Goal: Information Seeking & Learning: Learn about a topic

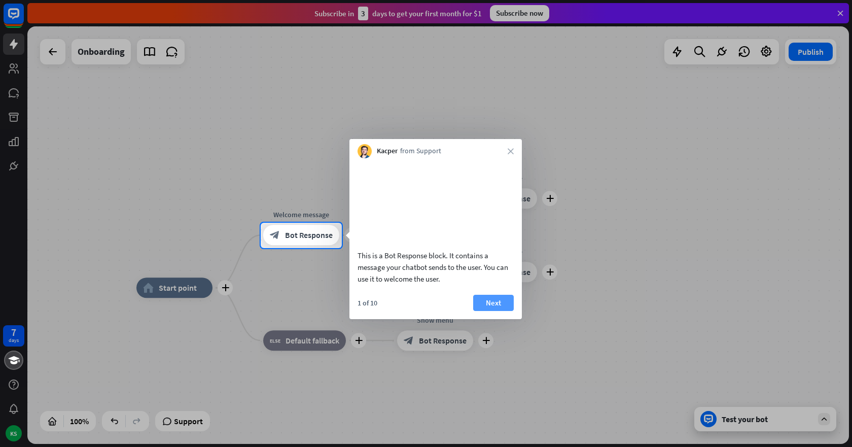
click at [486, 311] on button "Next" at bounding box center [493, 303] width 41 height 16
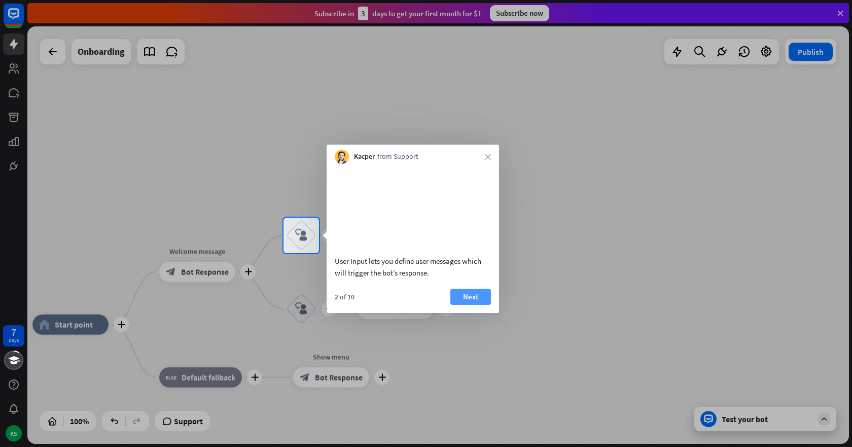
click at [470, 305] on button "Next" at bounding box center [471, 297] width 41 height 16
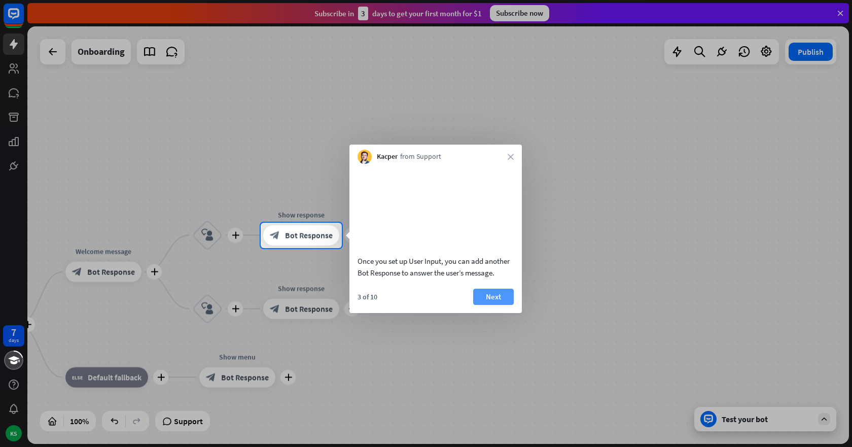
click at [494, 305] on button "Next" at bounding box center [493, 297] width 41 height 16
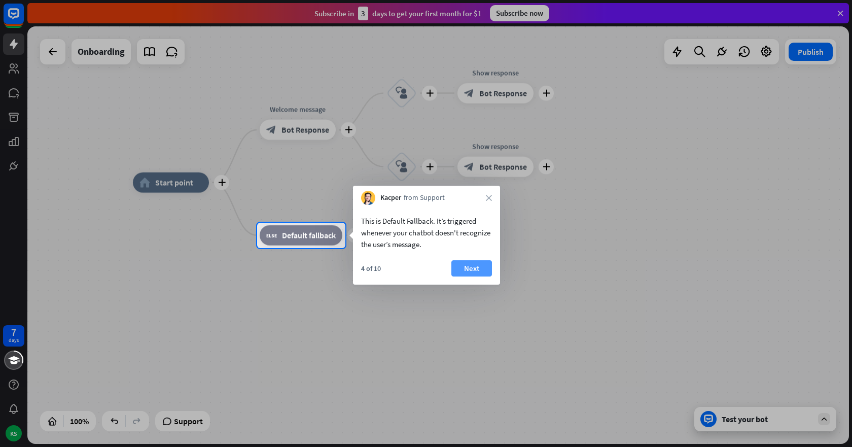
click at [468, 269] on button "Next" at bounding box center [472, 268] width 41 height 16
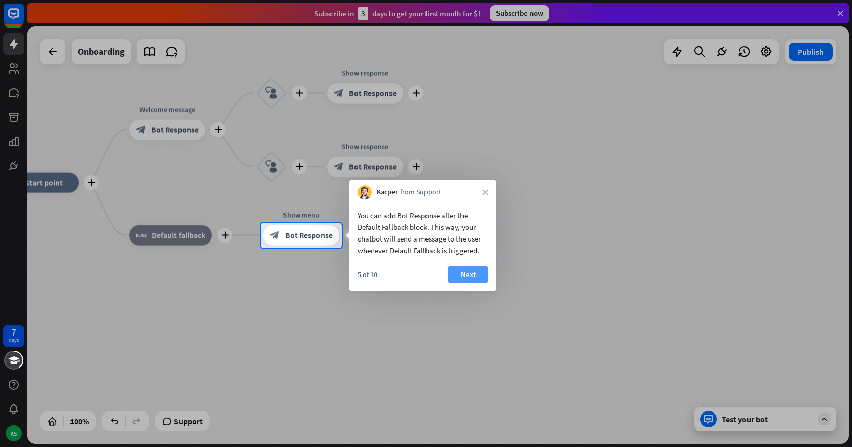
click at [469, 274] on button "Next" at bounding box center [468, 274] width 41 height 16
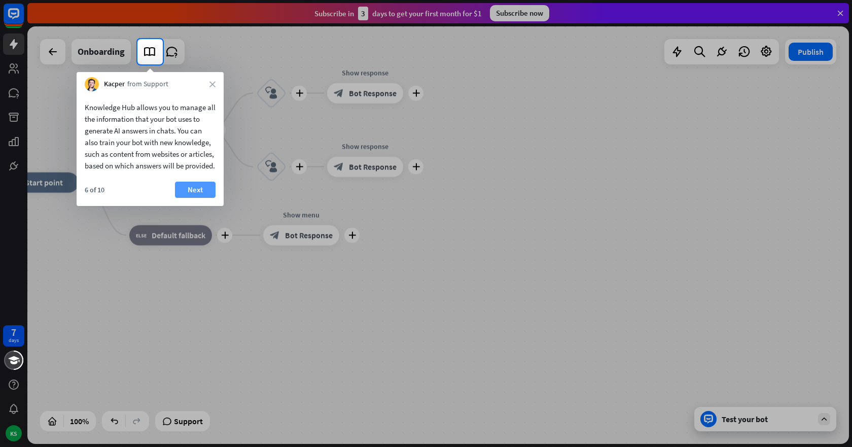
click at [190, 198] on button "Next" at bounding box center [195, 190] width 41 height 16
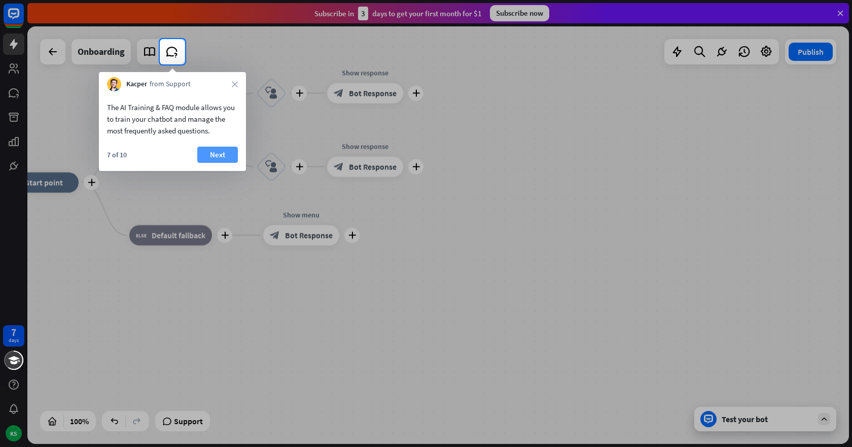
click at [212, 152] on button "Next" at bounding box center [217, 155] width 41 height 16
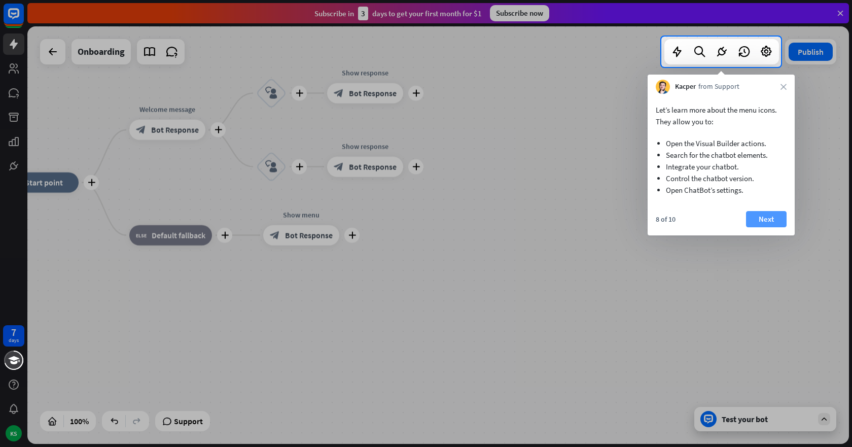
click at [772, 215] on button "Next" at bounding box center [766, 219] width 41 height 16
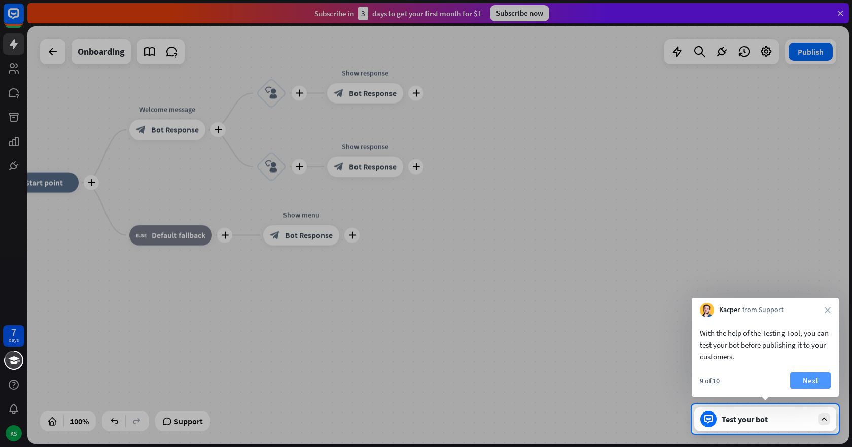
click at [806, 379] on button "Next" at bounding box center [811, 380] width 41 height 16
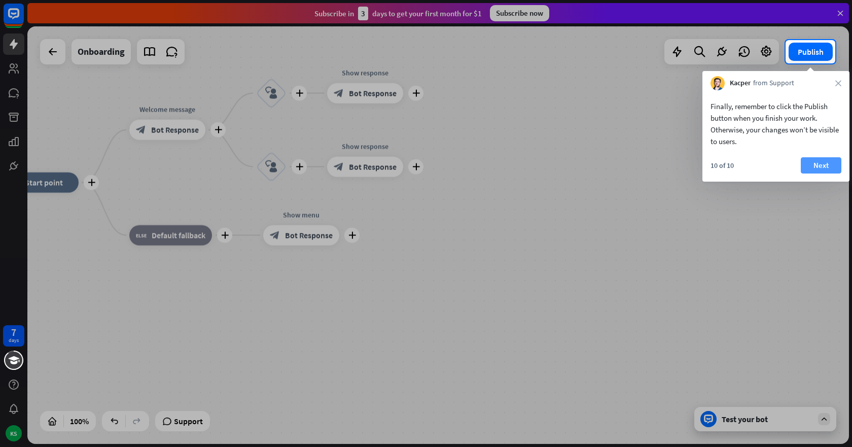
click at [819, 163] on button "Next" at bounding box center [821, 165] width 41 height 16
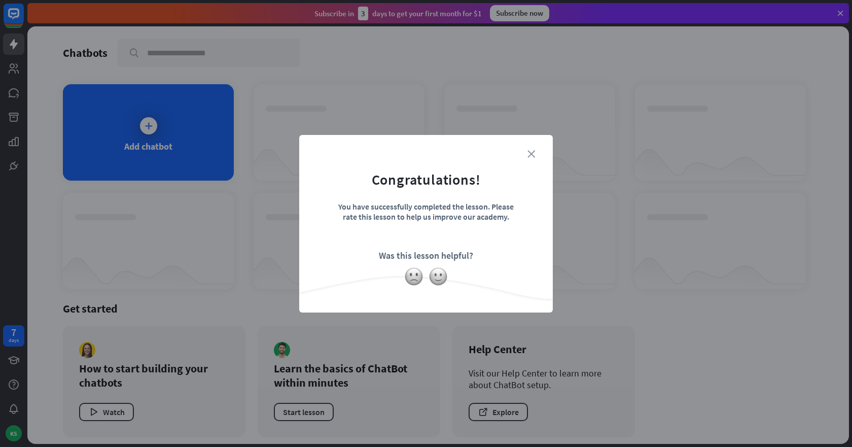
click at [532, 152] on icon "close" at bounding box center [532, 154] width 8 height 8
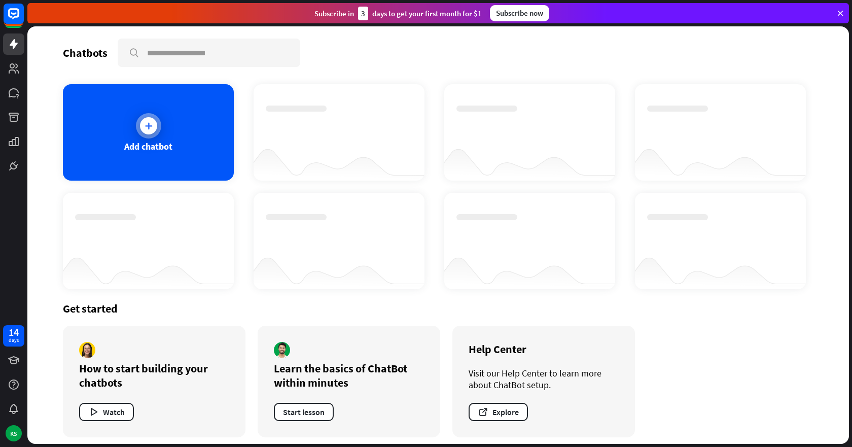
click at [146, 126] on icon at bounding box center [149, 126] width 10 height 10
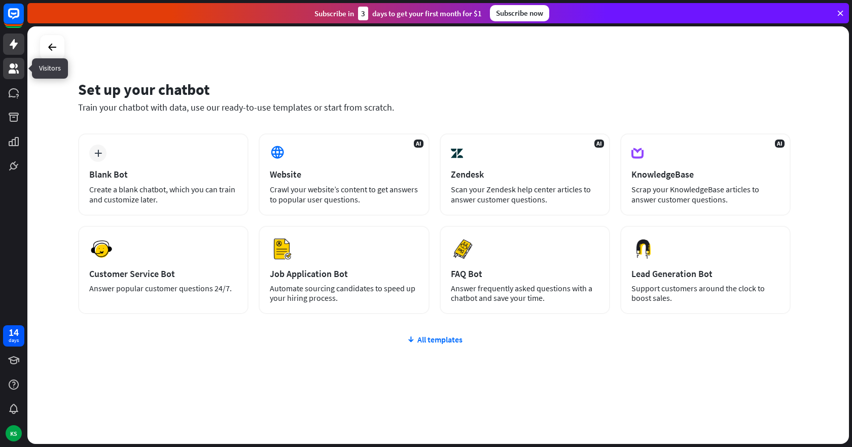
click at [19, 68] on icon at bounding box center [14, 68] width 12 height 12
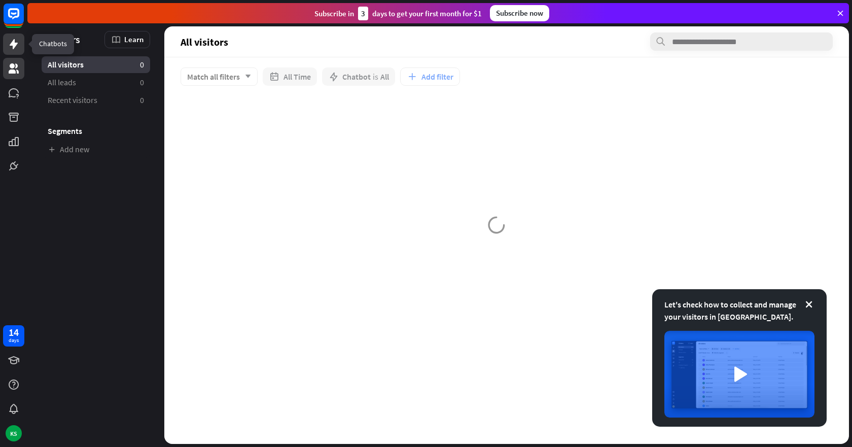
click at [13, 39] on icon at bounding box center [14, 44] width 12 height 12
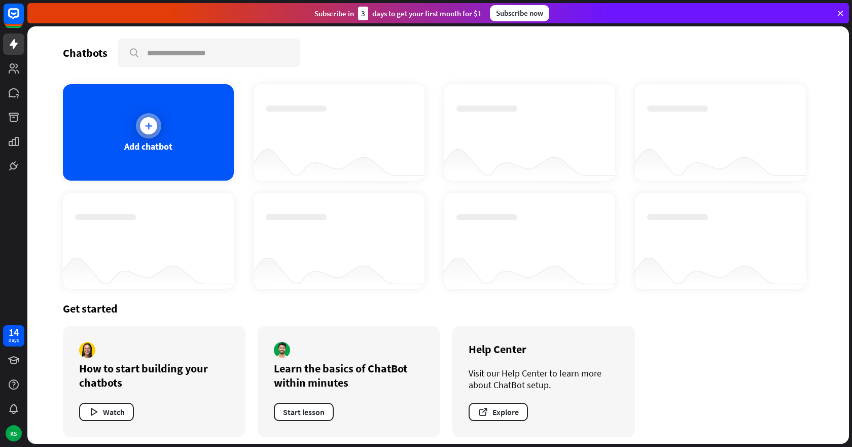
click at [145, 128] on icon at bounding box center [149, 126] width 10 height 10
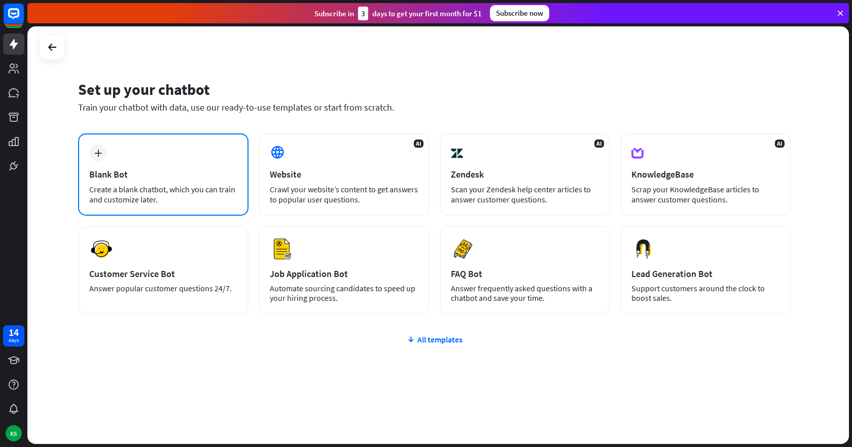
click at [131, 190] on div "Create a blank chatbot, which you can train and customize later." at bounding box center [163, 194] width 148 height 20
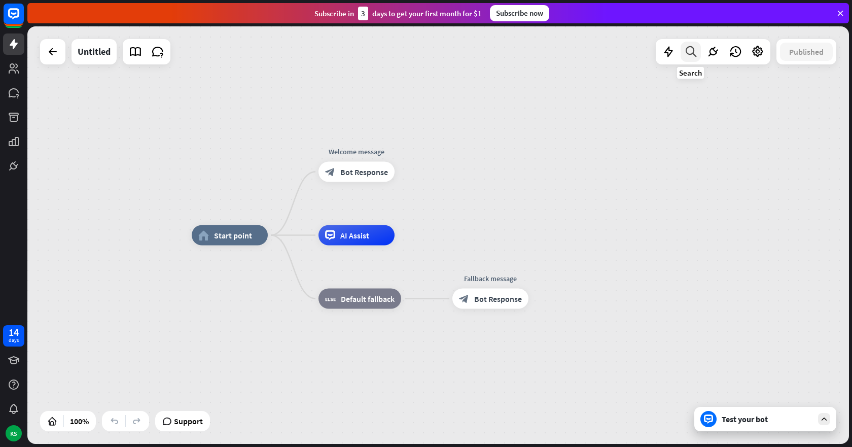
click at [687, 48] on icon at bounding box center [691, 51] width 14 height 13
click at [670, 86] on input "text" at bounding box center [724, 84] width 223 height 25
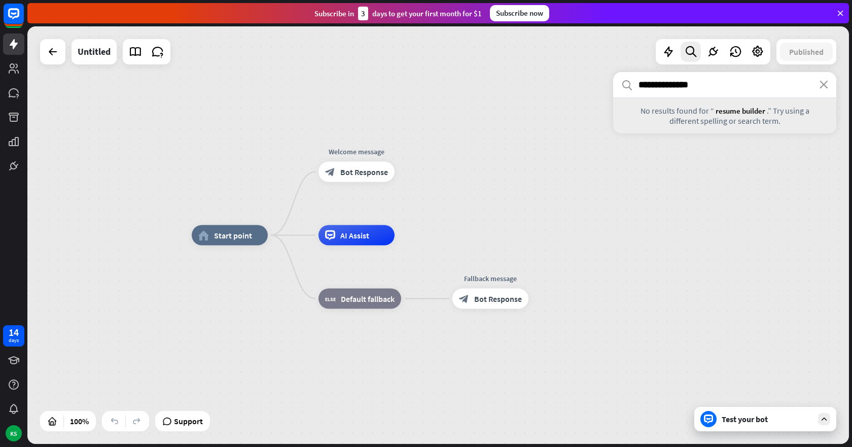
click at [741, 90] on input "**********" at bounding box center [724, 84] width 223 height 25
type input "******"
click at [822, 87] on icon "close" at bounding box center [824, 85] width 9 height 8
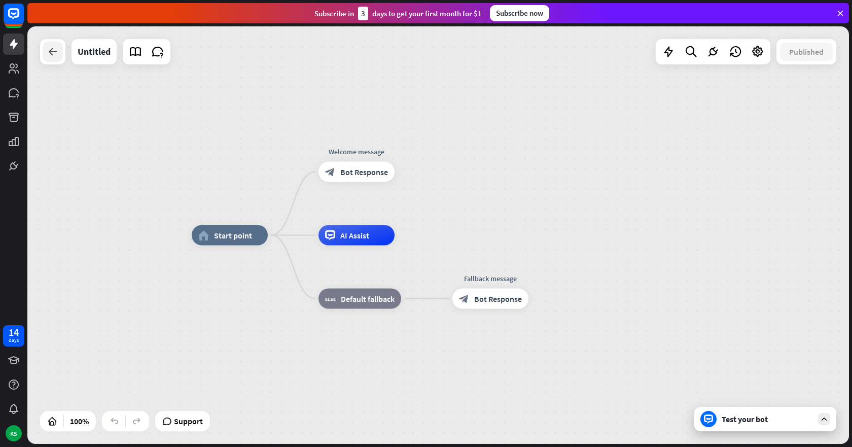
click at [56, 51] on icon at bounding box center [53, 52] width 12 height 12
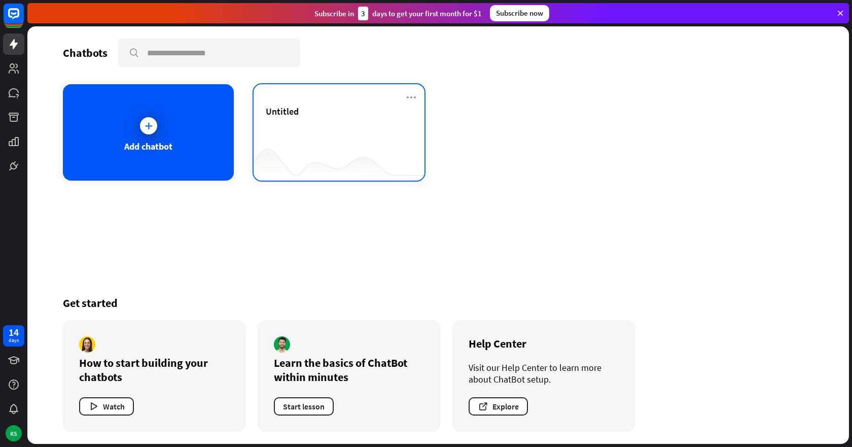
click at [273, 119] on div "Untitled" at bounding box center [339, 124] width 147 height 36
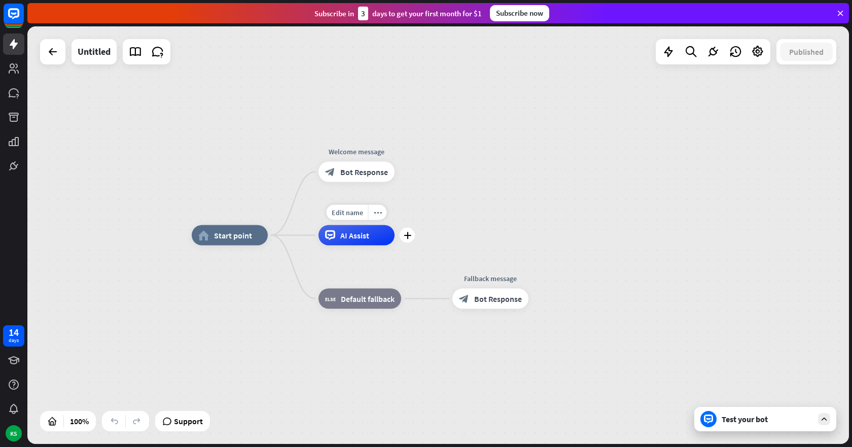
click at [354, 237] on span "AI Assist" at bounding box center [354, 235] width 29 height 10
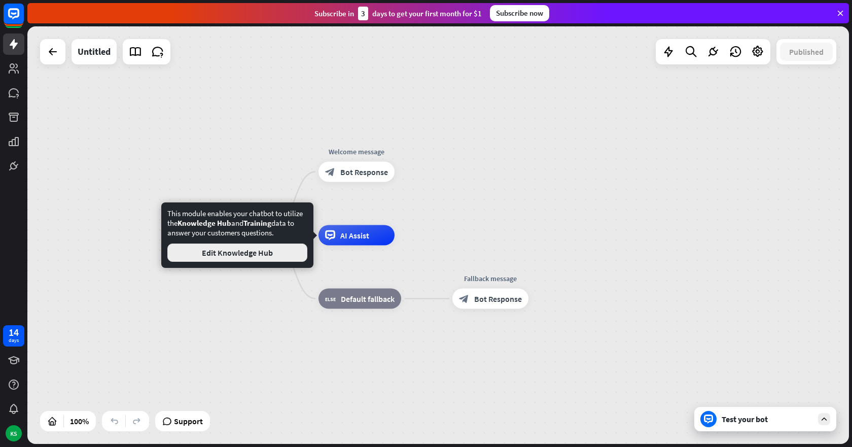
click at [239, 252] on button "Edit Knowledge Hub" at bounding box center [237, 253] width 140 height 18
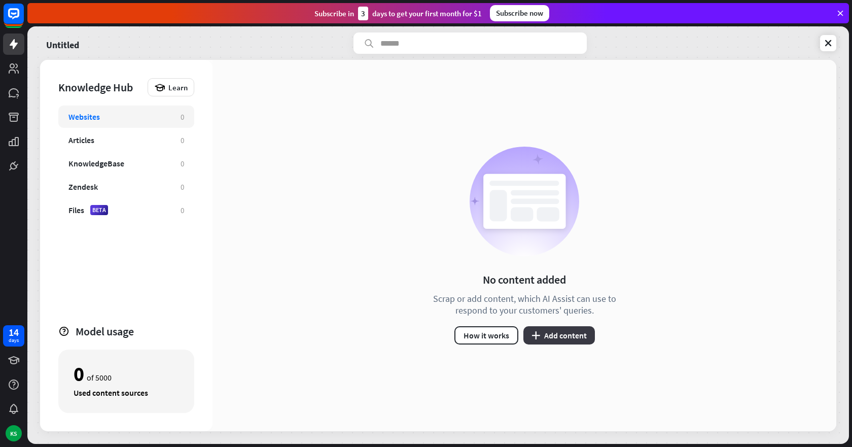
click at [553, 337] on button "plus Add content" at bounding box center [560, 335] width 72 height 18
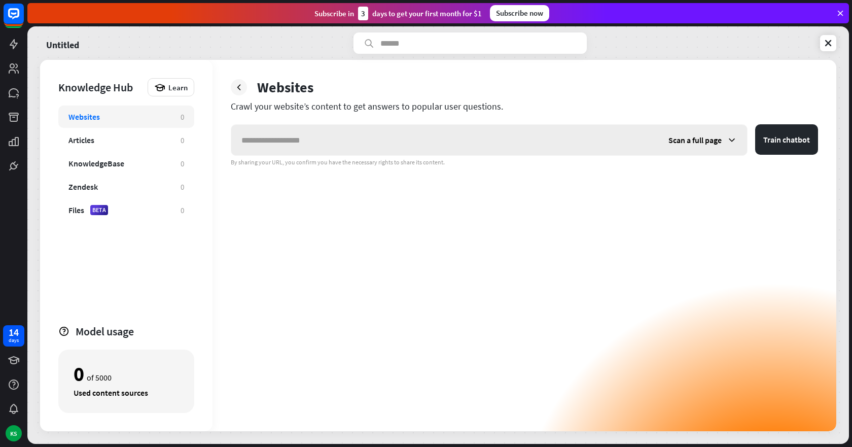
click at [278, 133] on input "text" at bounding box center [444, 140] width 427 height 30
click at [756, 124] on button "Train chatbot" at bounding box center [787, 139] width 63 height 30
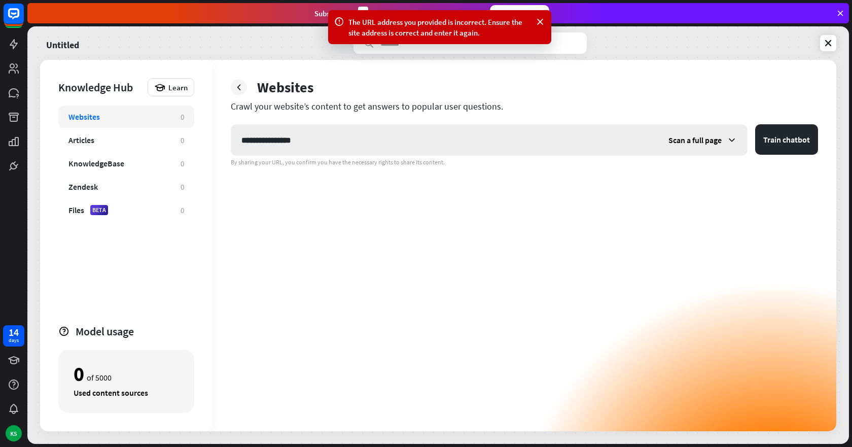
click at [386, 136] on input "**********" at bounding box center [444, 140] width 427 height 30
click at [349, 140] on input "**********" at bounding box center [444, 140] width 427 height 30
type input "*"
click at [15, 46] on icon at bounding box center [14, 44] width 8 height 10
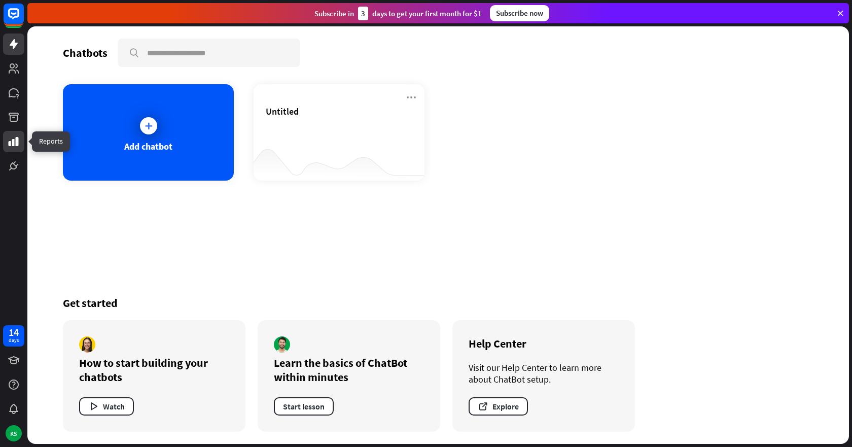
click at [15, 143] on icon at bounding box center [14, 141] width 12 height 12
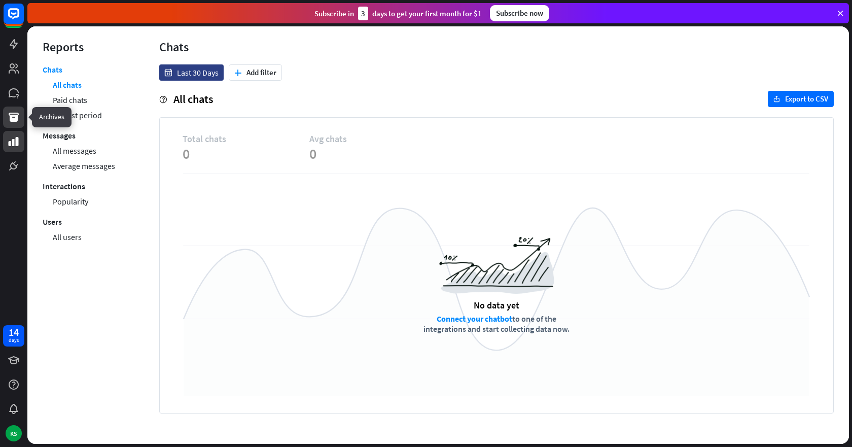
click at [17, 115] on icon at bounding box center [14, 117] width 10 height 9
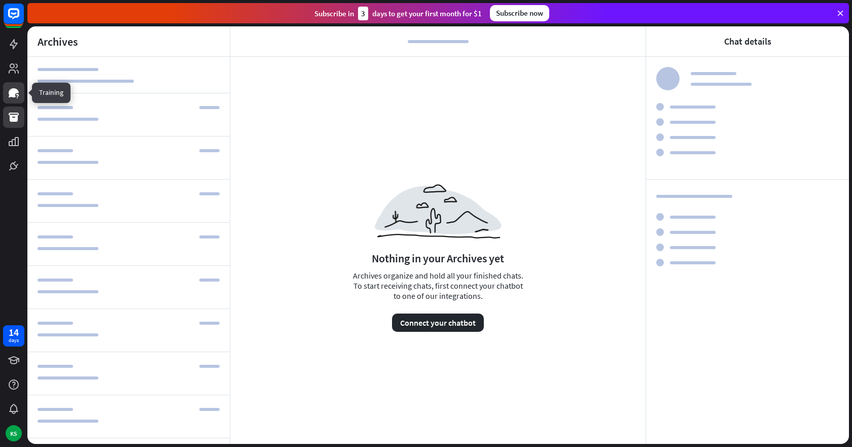
click at [14, 94] on icon at bounding box center [14, 92] width 10 height 9
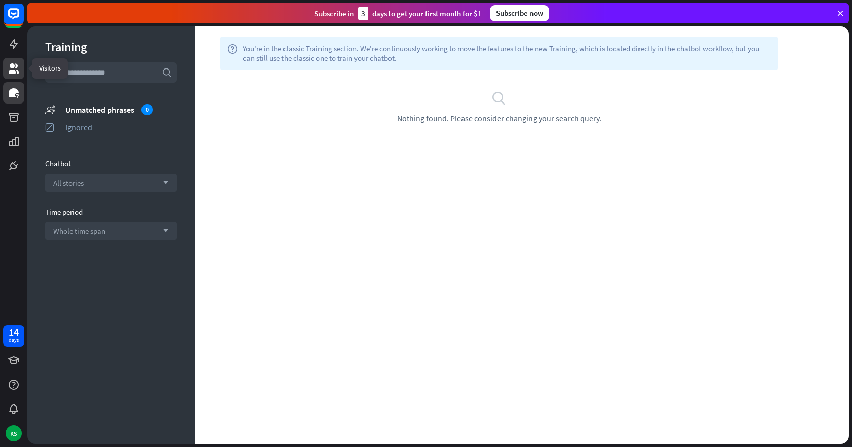
click at [19, 73] on icon at bounding box center [14, 68] width 10 height 10
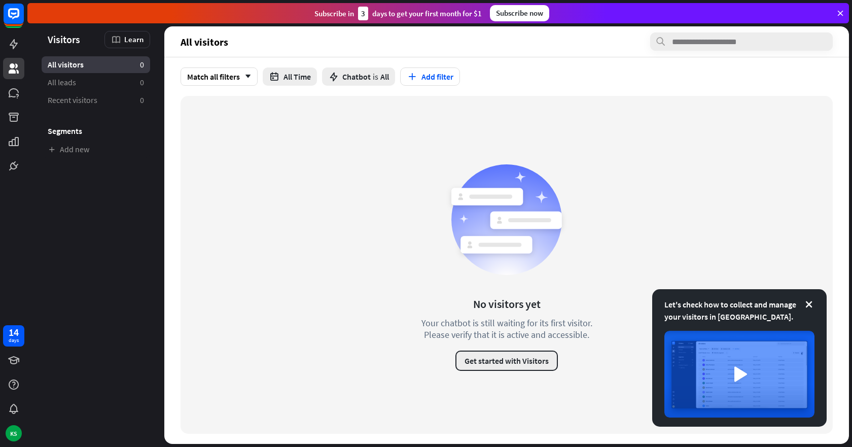
click at [479, 363] on button "Get started with Visitors" at bounding box center [507, 361] width 102 height 20
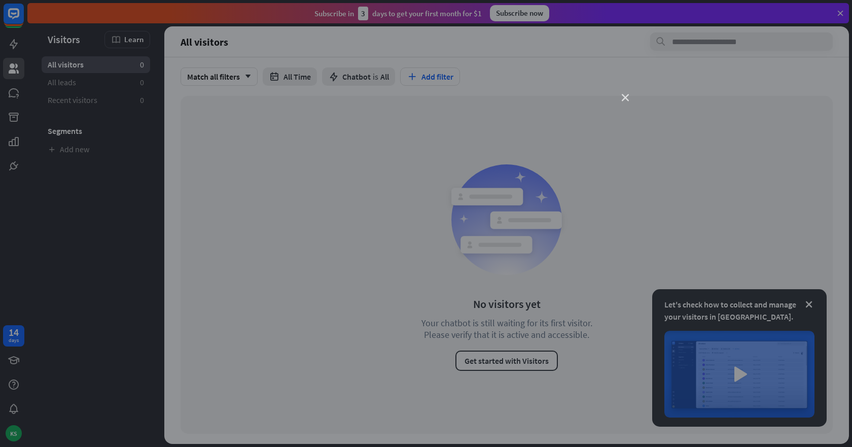
click at [625, 99] on icon "close" at bounding box center [625, 97] width 7 height 7
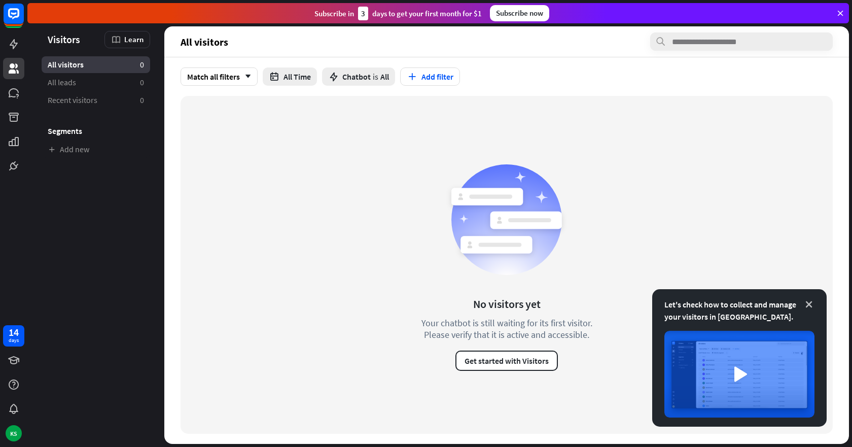
click at [809, 303] on icon at bounding box center [809, 304] width 10 height 10
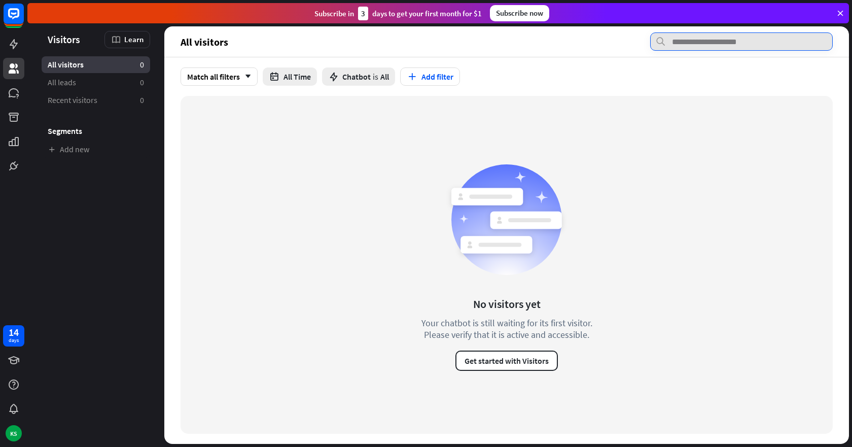
click at [727, 41] on input "text" at bounding box center [741, 41] width 183 height 18
type input "**********"
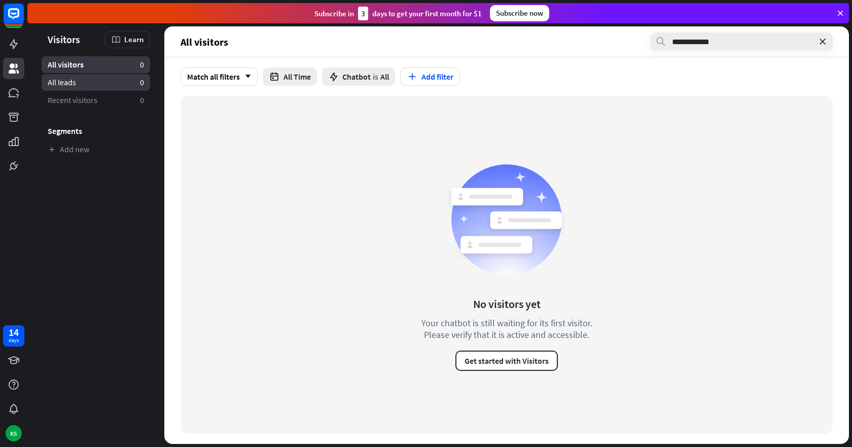
click at [61, 82] on span "All leads" at bounding box center [62, 82] width 28 height 11
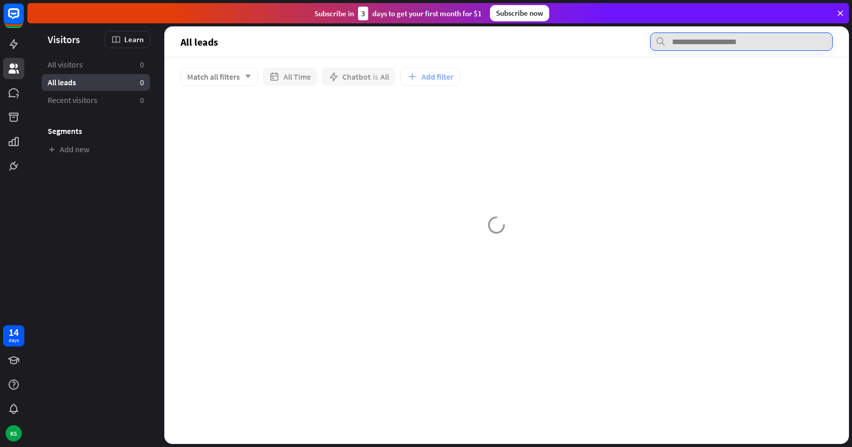
click at [677, 39] on input "text" at bounding box center [741, 41] width 183 height 18
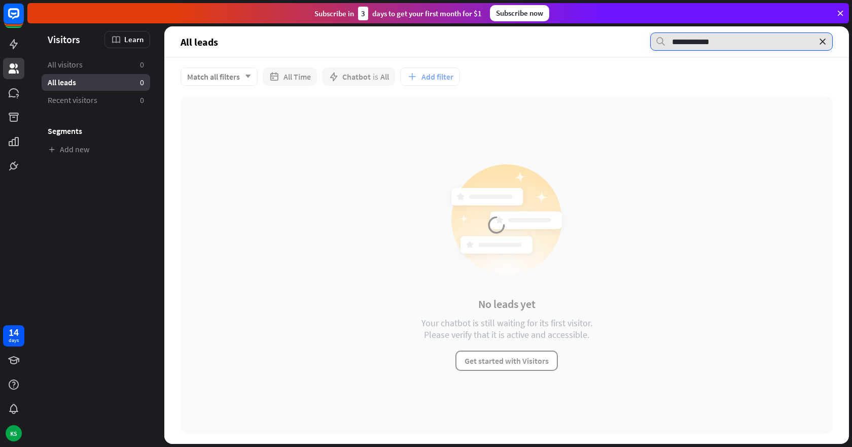
type input "**********"
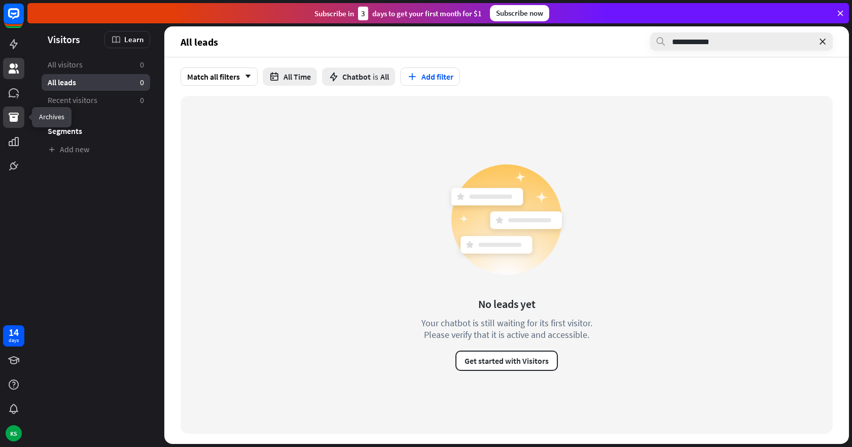
click at [11, 115] on icon at bounding box center [14, 117] width 10 height 9
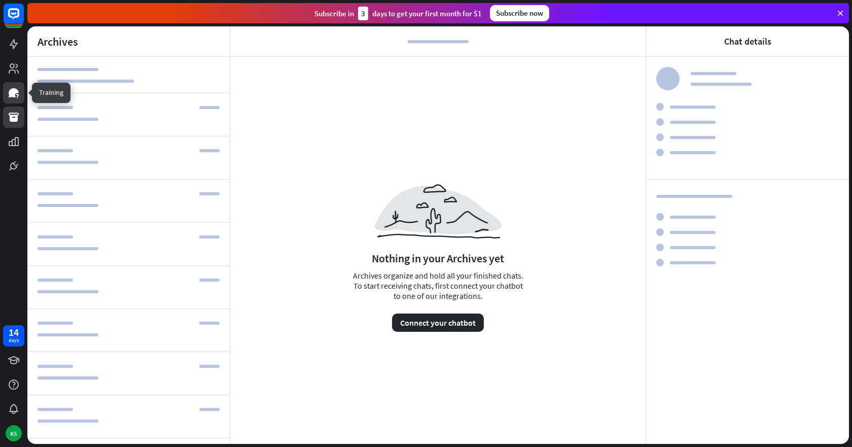
click at [16, 88] on icon at bounding box center [14, 93] width 12 height 12
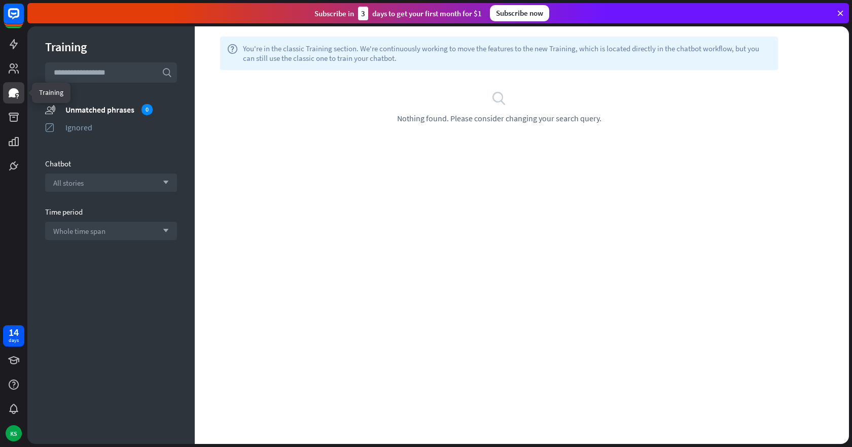
click at [12, 90] on icon at bounding box center [14, 92] width 10 height 9
click at [71, 72] on input "text" at bounding box center [111, 72] width 132 height 20
click at [209, 370] on div "help You're in the classic Training section. We're continuously working to move…" at bounding box center [522, 235] width 655 height 418
click at [608, 267] on div "help You're in the classic Training section. We're continuously working to move…" at bounding box center [522, 235] width 655 height 418
click at [514, 102] on div "search Nothing found. Please consider changing your search query." at bounding box center [499, 106] width 578 height 33
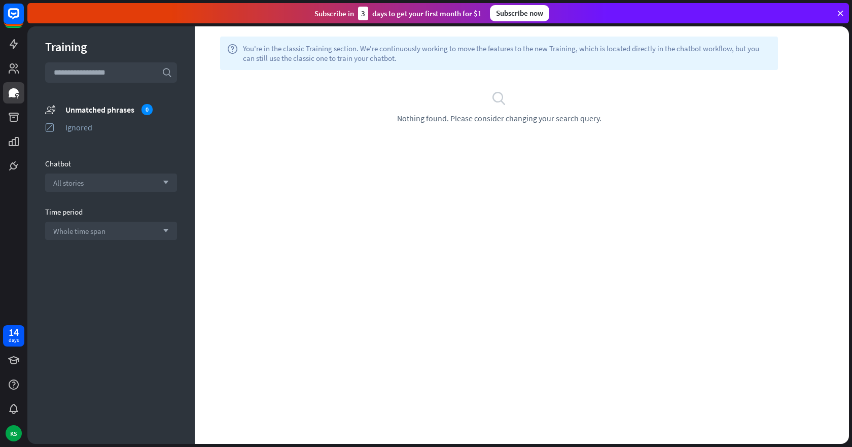
drag, startPoint x: 508, startPoint y: 100, endPoint x: 499, endPoint y: 100, distance: 9.6
click at [507, 100] on div "search Nothing found. Please consider changing your search query." at bounding box center [499, 106] width 578 height 33
click at [483, 98] on div "search Nothing found. Please consider changing your search query." at bounding box center [499, 106] width 578 height 33
click at [845, 12] on icon at bounding box center [840, 13] width 9 height 9
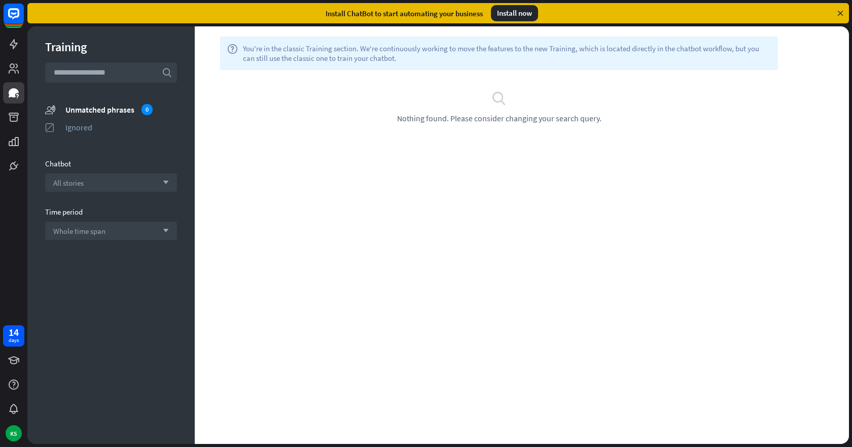
click at [840, 17] on icon at bounding box center [840, 13] width 9 height 9
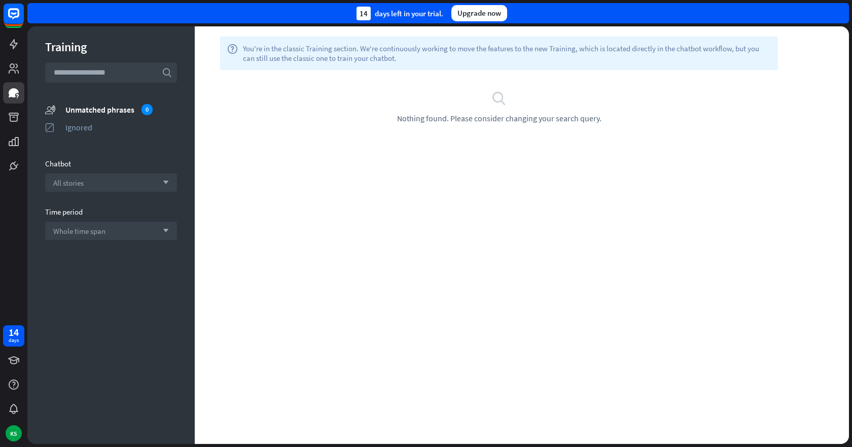
click at [96, 375] on div "Training search unmatched_phrases Unmatched phrases 0 ignored Ignored Chatbot A…" at bounding box center [110, 235] width 167 height 418
click at [16, 385] on icon at bounding box center [14, 385] width 10 height 10
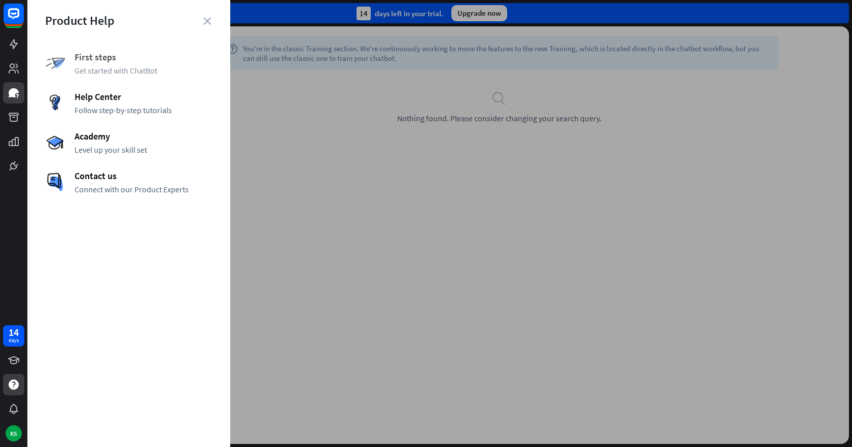
click at [115, 62] on span "First steps" at bounding box center [144, 57] width 138 height 12
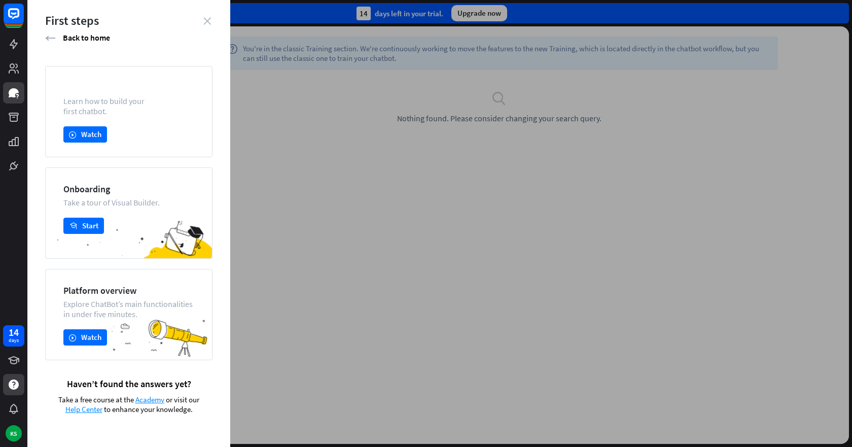
click at [210, 19] on icon "close" at bounding box center [207, 21] width 8 height 8
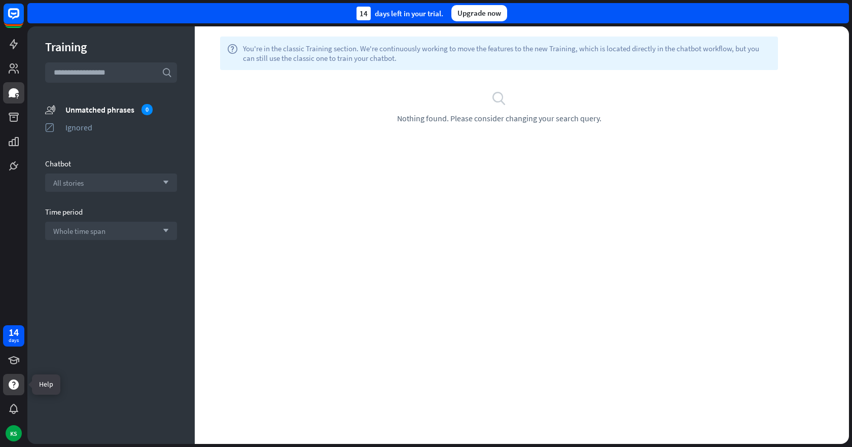
click at [16, 383] on icon at bounding box center [14, 385] width 10 height 10
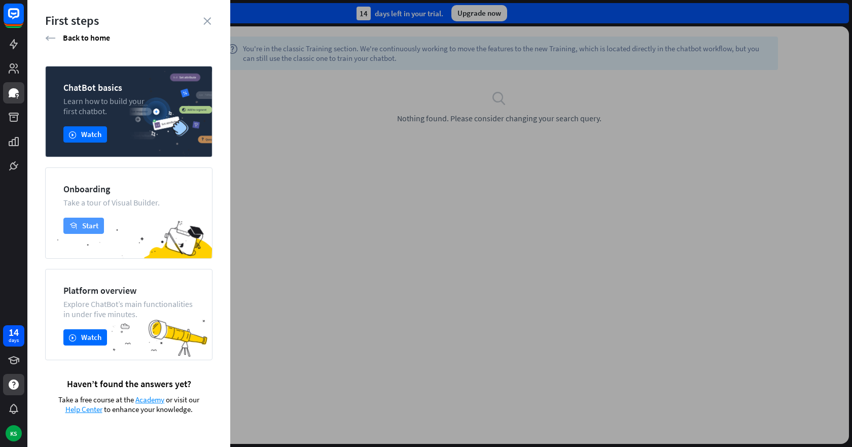
click at [91, 221] on button "academy Start" at bounding box center [83, 226] width 41 height 16
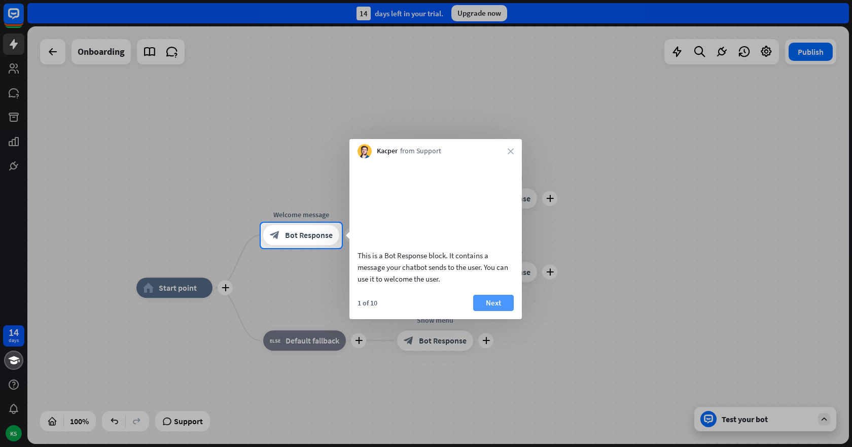
click at [491, 311] on button "Next" at bounding box center [493, 303] width 41 height 16
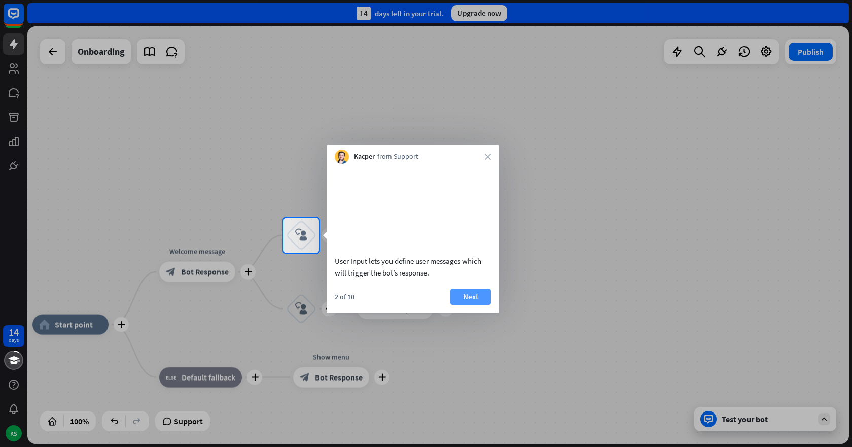
click at [482, 305] on button "Next" at bounding box center [471, 297] width 41 height 16
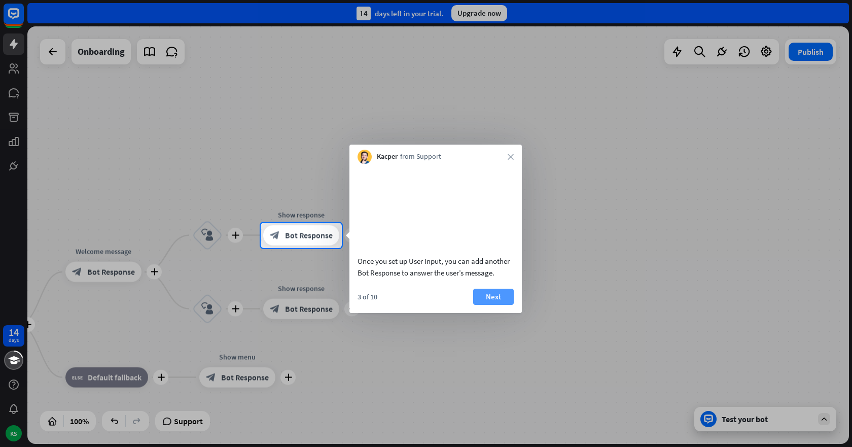
click at [492, 305] on button "Next" at bounding box center [493, 297] width 41 height 16
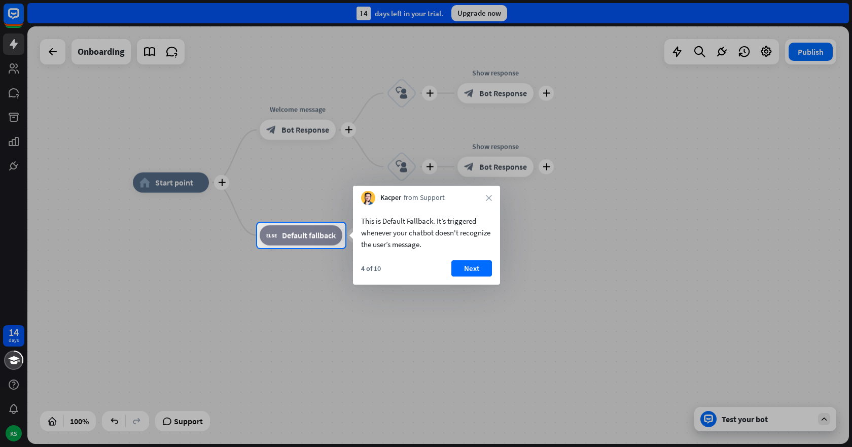
click at [758, 415] on div at bounding box center [426, 347] width 852 height 199
click at [709, 421] on div at bounding box center [426, 347] width 852 height 199
click at [825, 417] on div at bounding box center [426, 347] width 852 height 199
click at [70, 53] on div at bounding box center [426, 111] width 852 height 223
click at [96, 55] on div at bounding box center [426, 111] width 852 height 223
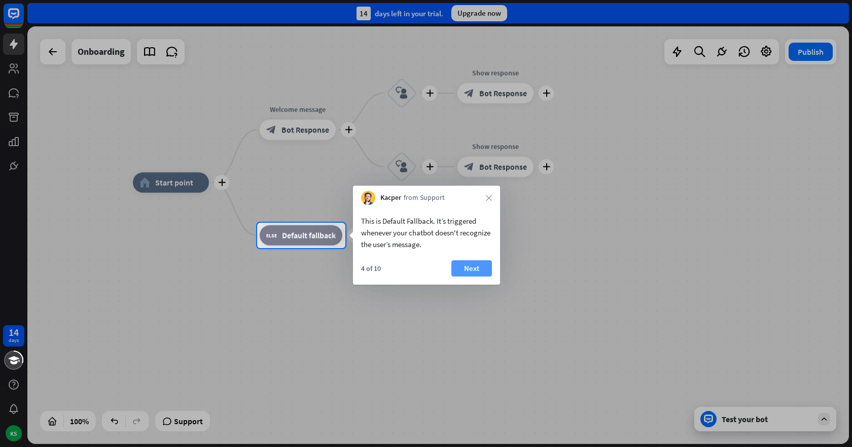
click at [475, 266] on button "Next" at bounding box center [472, 268] width 41 height 16
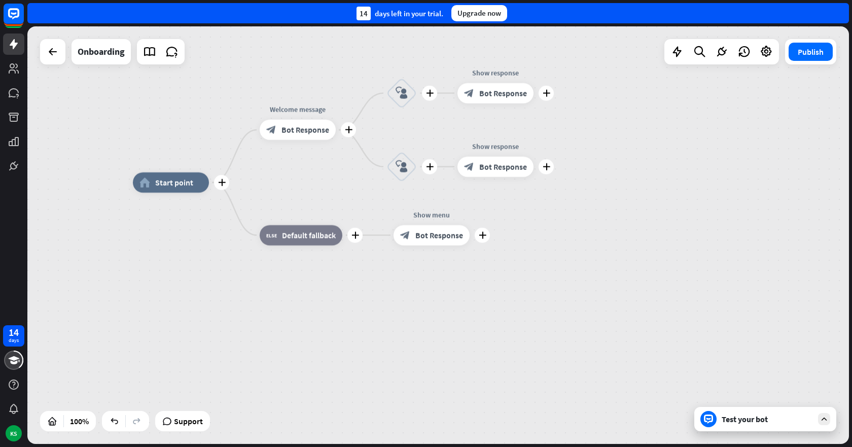
click at [475, 266] on div "plus home_2 Start point plus Welcome message block_bot_response Bot Response pl…" at bounding box center [544, 392] width 822 height 418
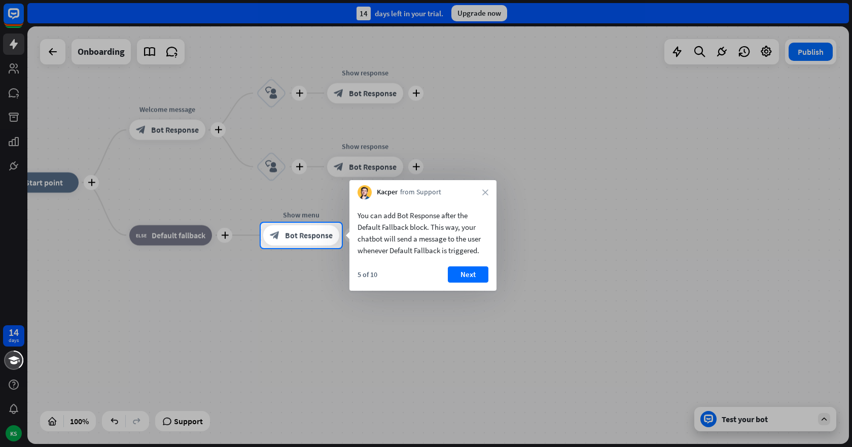
click at [479, 275] on button "Next" at bounding box center [468, 274] width 41 height 16
click at [479, 275] on div "plus home_2 Start point plus Welcome message block_bot_response Bot Response pl…" at bounding box center [414, 392] width 822 height 418
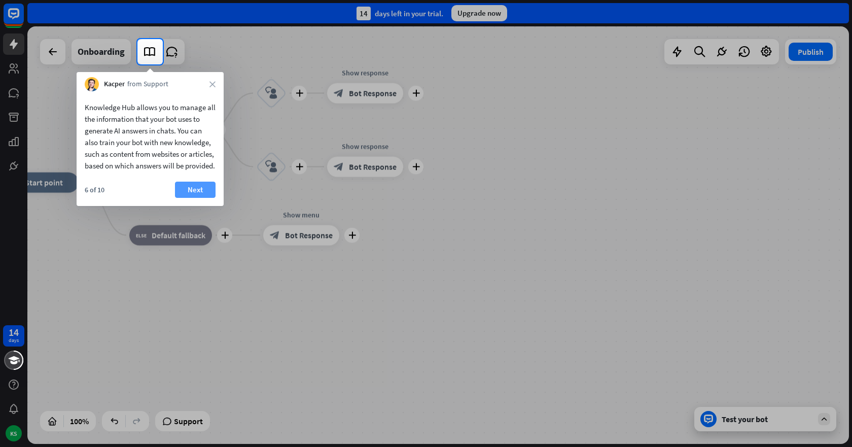
click at [187, 197] on button "Next" at bounding box center [195, 190] width 41 height 16
click at [187, 197] on div "plus home_2 Start point plus Welcome message block_bot_response Bot Response pl…" at bounding box center [414, 392] width 822 height 418
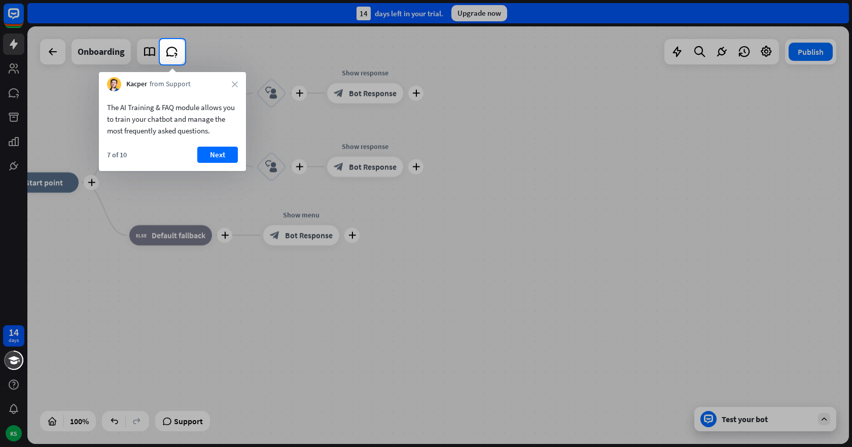
click at [204, 145] on div "The AI Training & FAQ module allows you to train your chatbot and manage the mo…" at bounding box center [172, 131] width 147 height 80
click at [245, 163] on div "7 of 10 Next" at bounding box center [172, 159] width 147 height 24
click at [238, 160] on div "7 of 10 Next" at bounding box center [172, 159] width 147 height 24
click at [236, 160] on button "Next" at bounding box center [217, 155] width 41 height 16
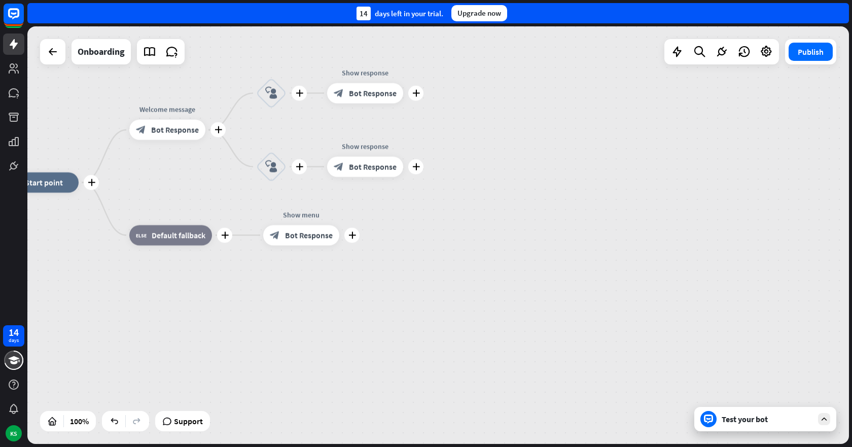
click at [256, 160] on div "Edit name more_horiz plus block_user_input" at bounding box center [271, 167] width 30 height 30
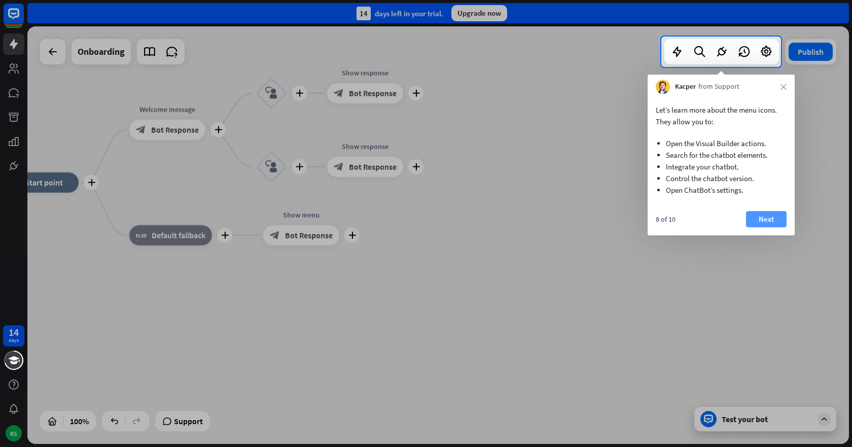
click at [781, 224] on button "Next" at bounding box center [766, 219] width 41 height 16
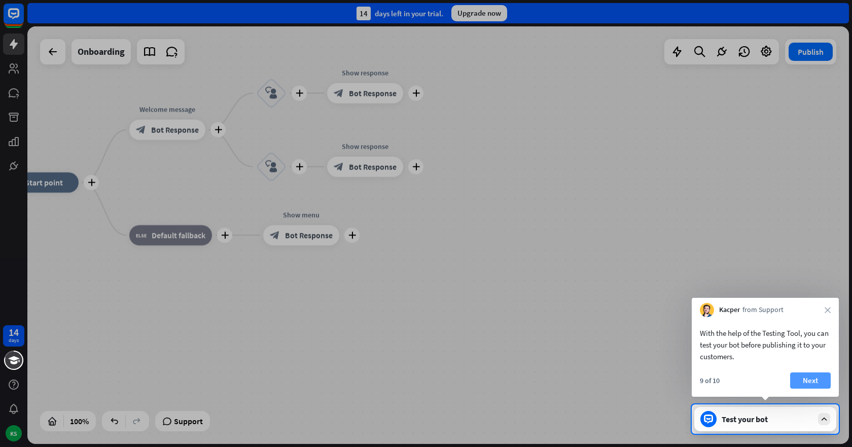
click at [817, 382] on button "Next" at bounding box center [811, 380] width 41 height 16
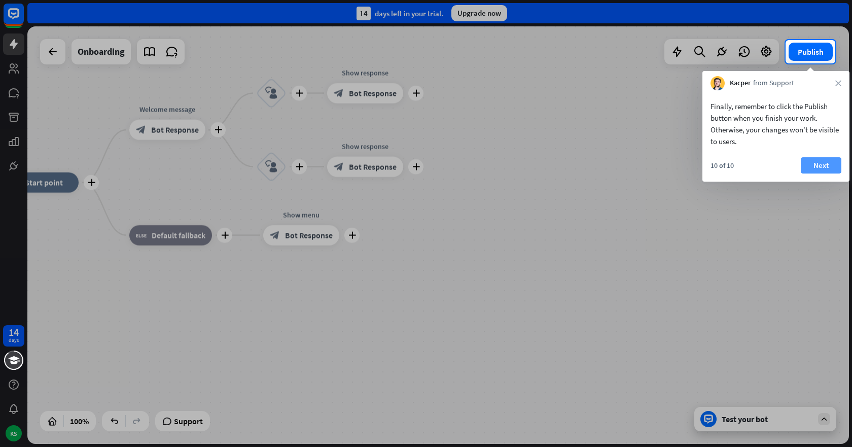
click at [826, 167] on button "Next" at bounding box center [821, 165] width 41 height 16
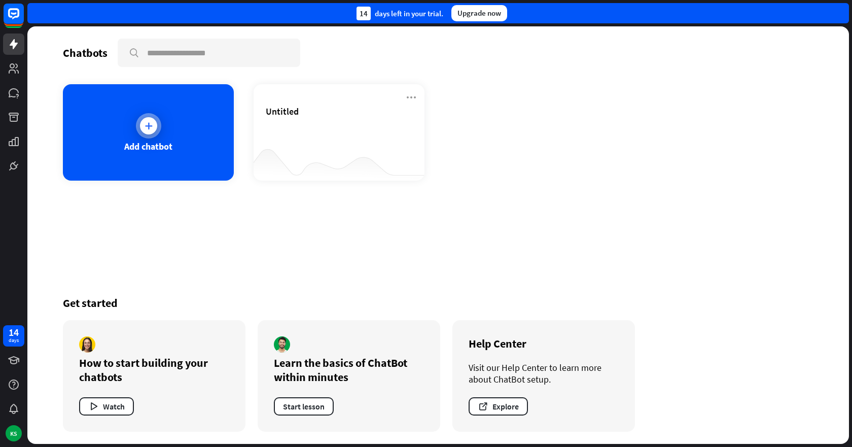
click at [152, 125] on icon at bounding box center [149, 126] width 10 height 10
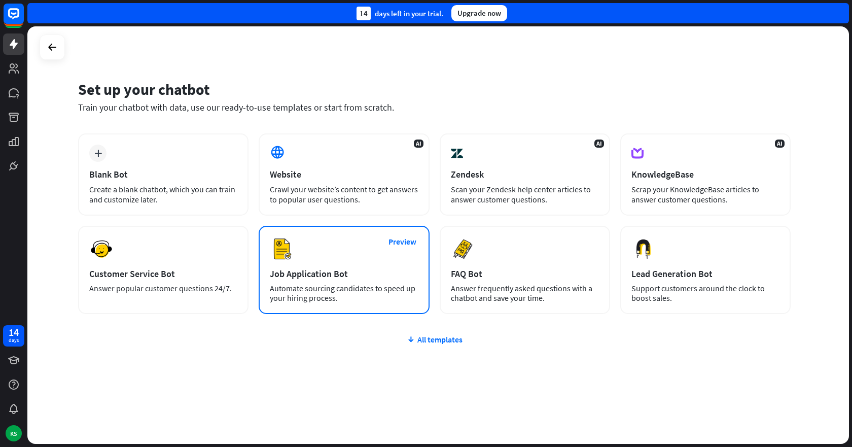
click at [340, 293] on div "Automate sourcing candidates to speed up your hiring process." at bounding box center [344, 293] width 148 height 19
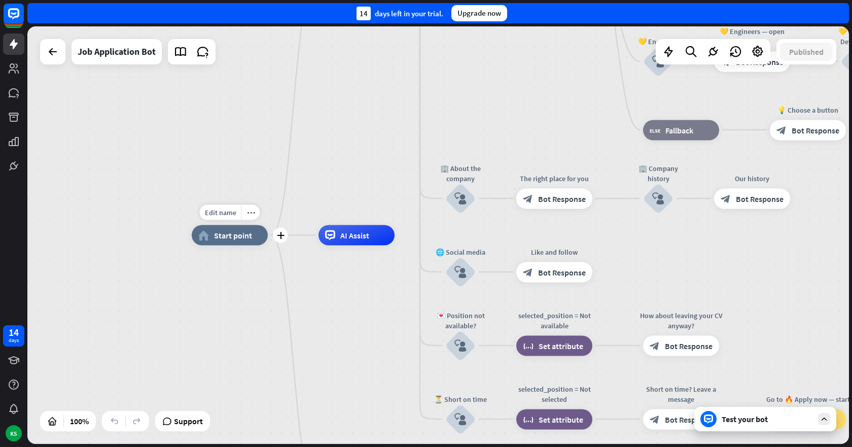
click at [237, 241] on div "home_2 Start point" at bounding box center [230, 235] width 76 height 20
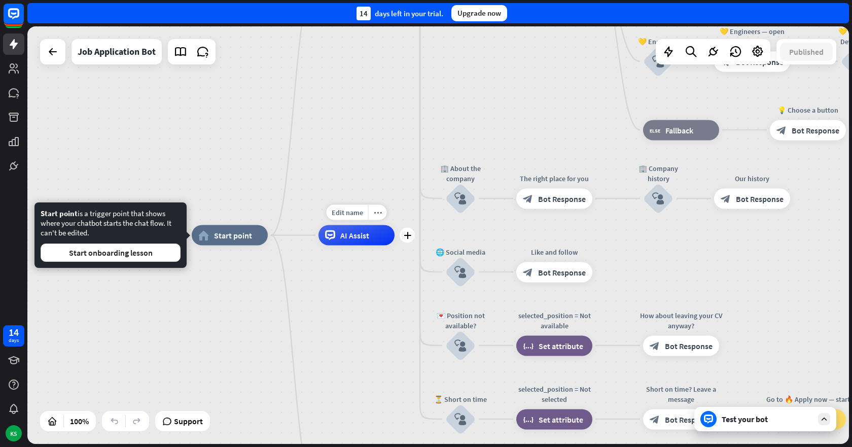
click at [355, 240] on span "AI Assist" at bounding box center [354, 235] width 29 height 10
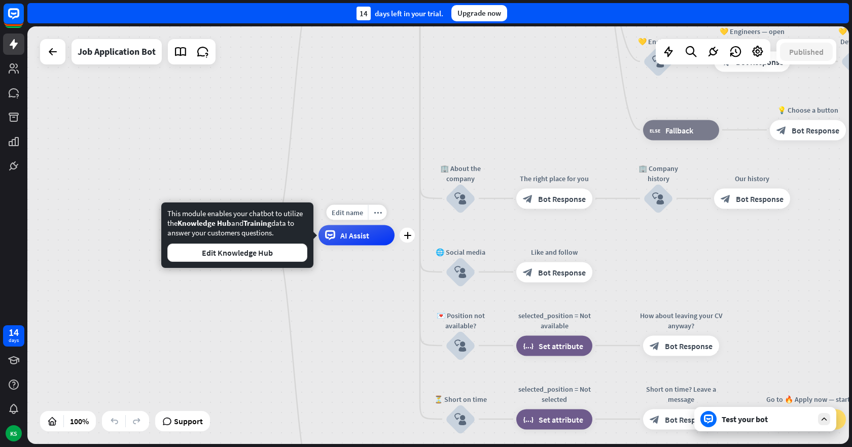
click at [379, 237] on div "AI Assist" at bounding box center [357, 235] width 76 height 20
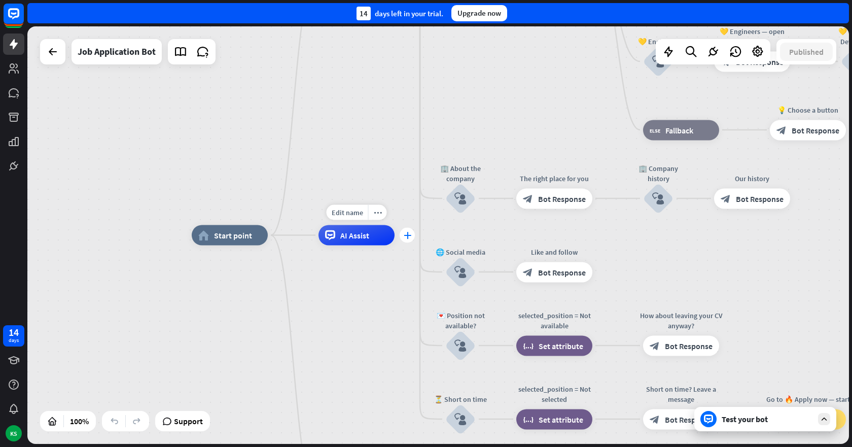
click at [406, 236] on icon "plus" at bounding box center [408, 235] width 8 height 7
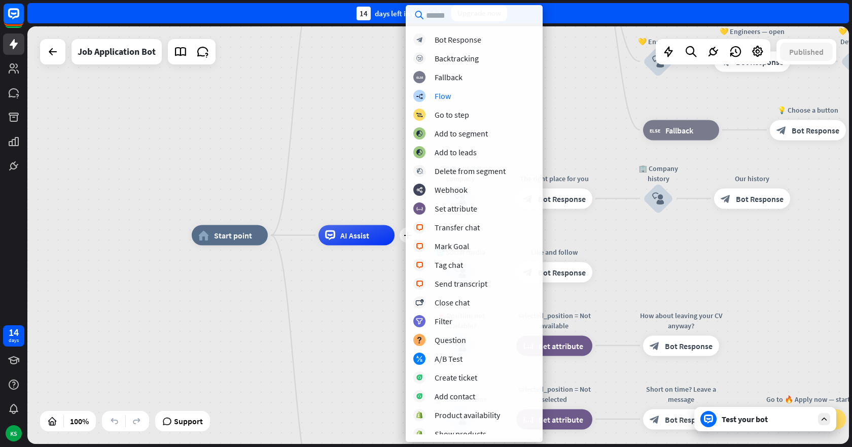
click at [347, 100] on div "home_2 Start point Welcome message block_bot_response Bot Response ✨ Main menu …" at bounding box center [438, 235] width 822 height 418
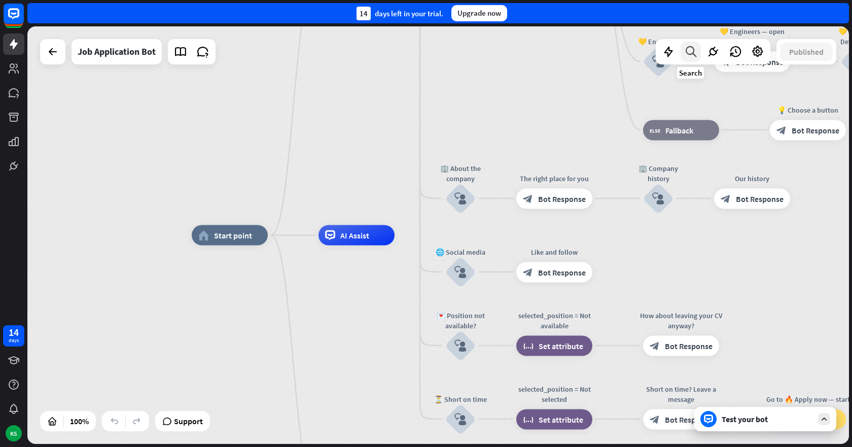
click at [690, 49] on icon at bounding box center [691, 51] width 14 height 13
click at [671, 84] on input "text" at bounding box center [724, 84] width 223 height 25
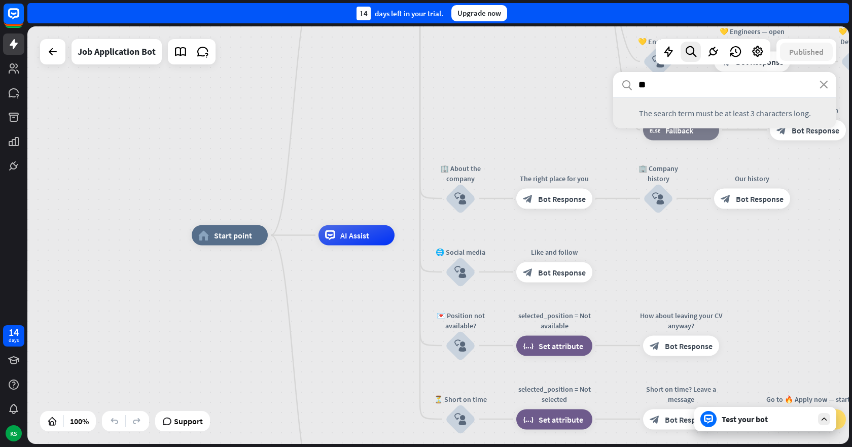
type input "*"
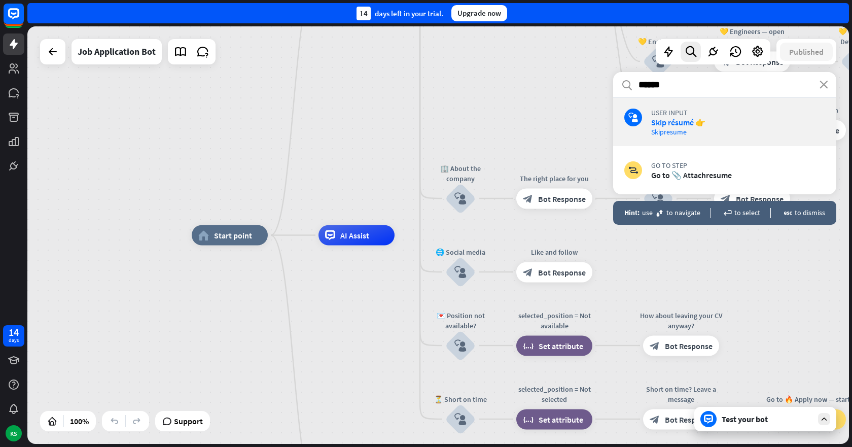
click at [676, 89] on input "******" at bounding box center [724, 84] width 223 height 25
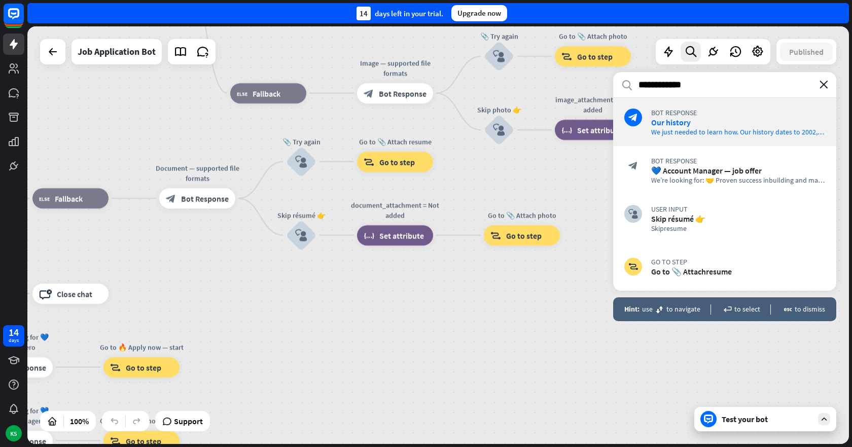
type input "**********"
click at [825, 85] on icon "close" at bounding box center [824, 85] width 9 height 8
